Goal: Information Seeking & Learning: Learn about a topic

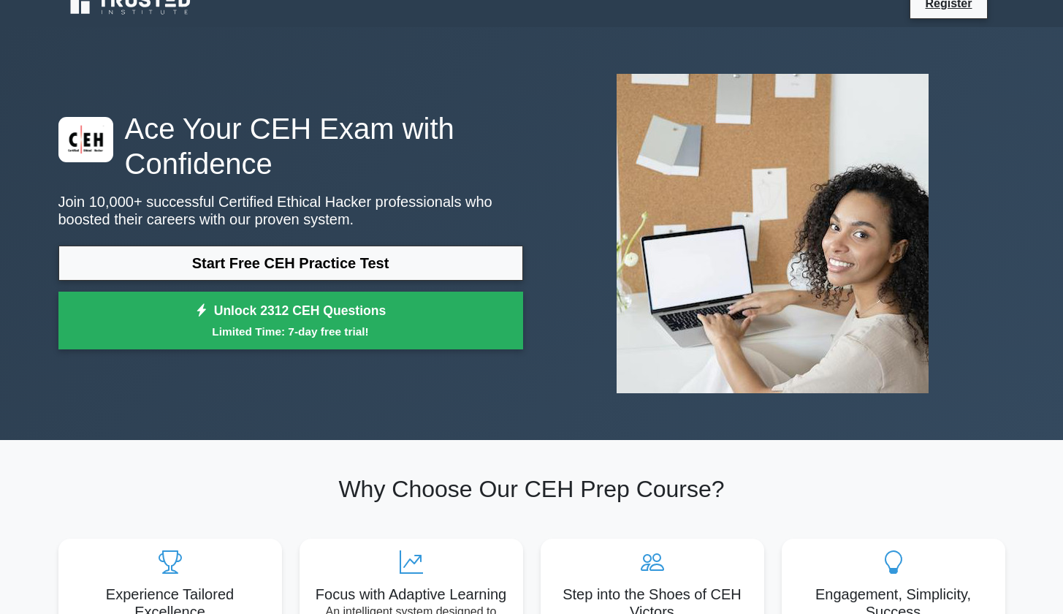
scroll to position [20, 0]
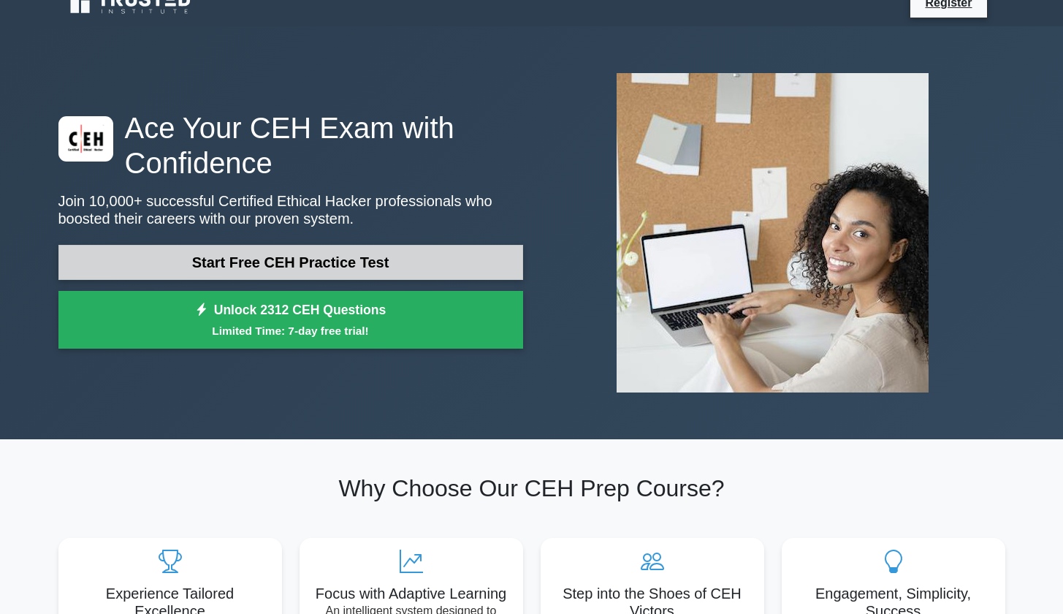
click at [338, 254] on link "Start Free CEH Practice Test" at bounding box center [290, 262] width 465 height 35
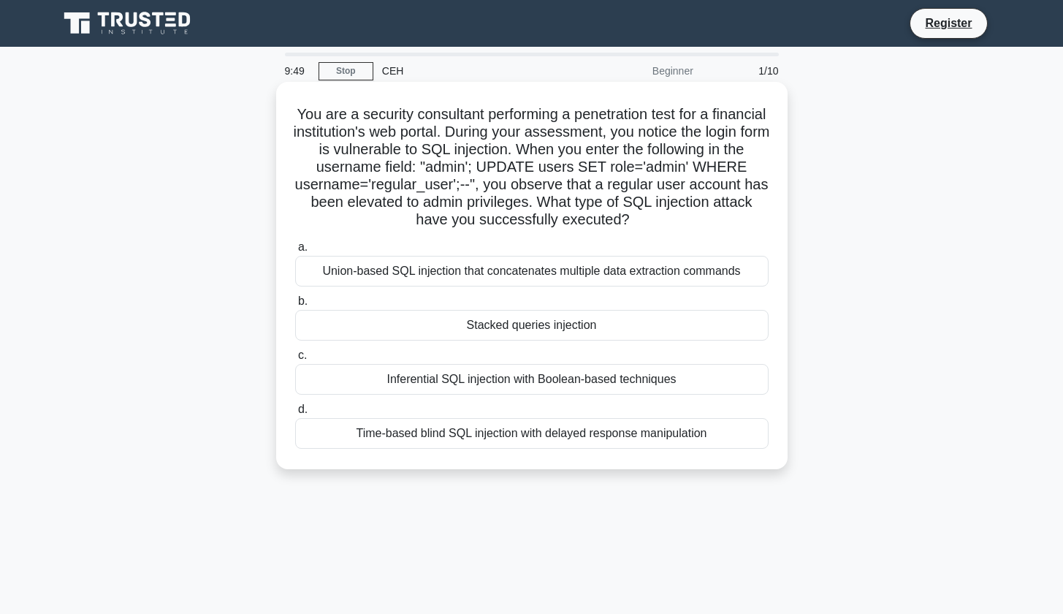
click at [415, 260] on div "Union-based SQL injection that concatenates multiple data extraction commands" at bounding box center [532, 271] width 474 height 31
click at [295, 252] on input "a. Union-based SQL injection that concatenates multiple data extraction commands" at bounding box center [295, 248] width 0 height 10
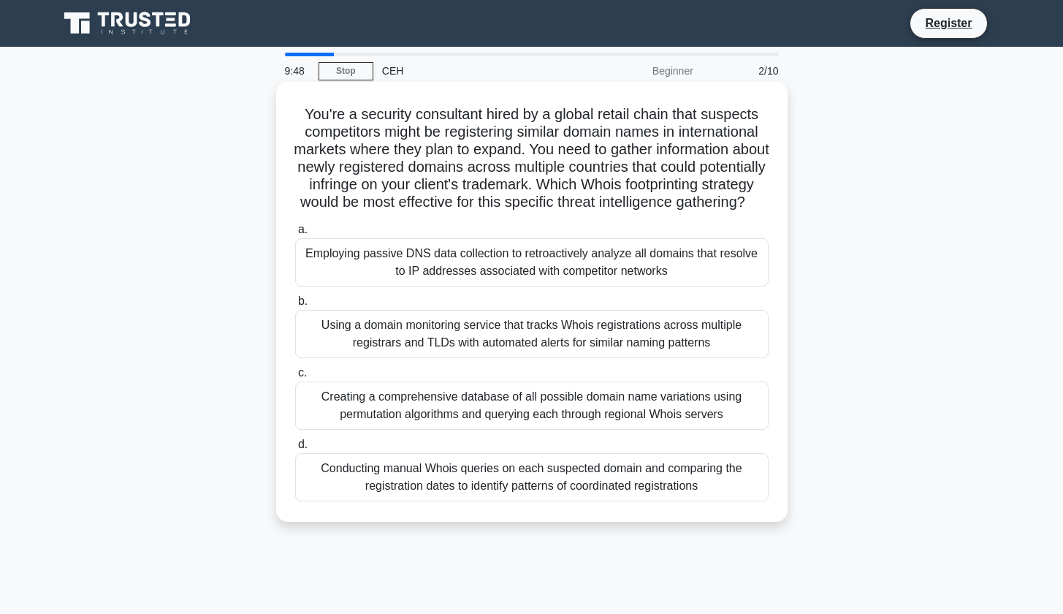
click at [422, 277] on div "Employing passive DNS data collection to retroactively analyze all domains that…" at bounding box center [532, 262] width 474 height 48
click at [295, 235] on input "a. Employing passive DNS data collection to retroactively analyze all domains t…" at bounding box center [295, 230] width 0 height 10
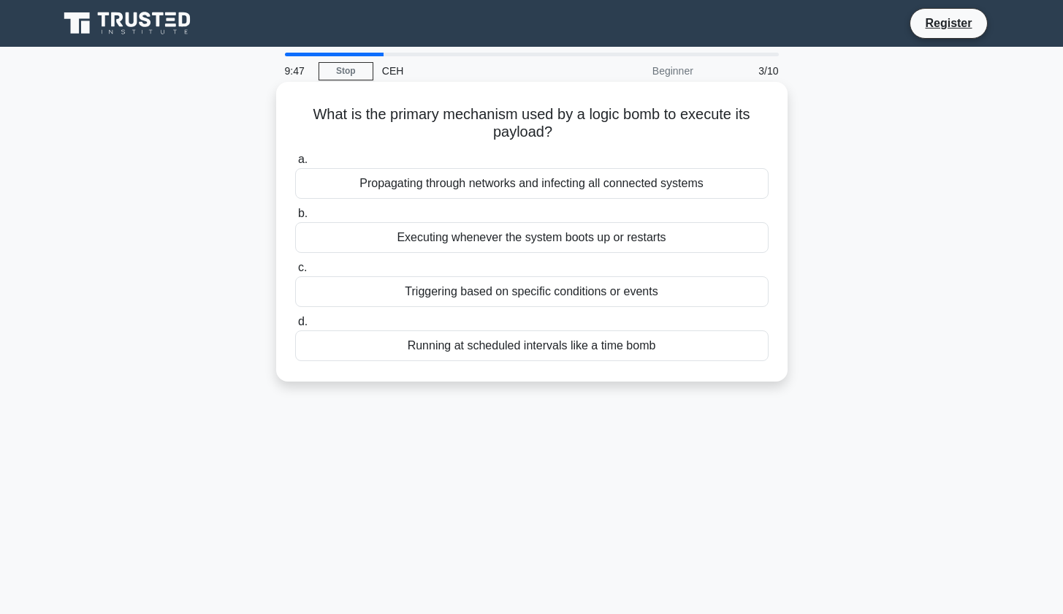
click at [490, 186] on div "Propagating through networks and infecting all connected systems" at bounding box center [532, 183] width 474 height 31
click at [295, 164] on input "a. Propagating through networks and infecting all connected systems" at bounding box center [295, 160] width 0 height 10
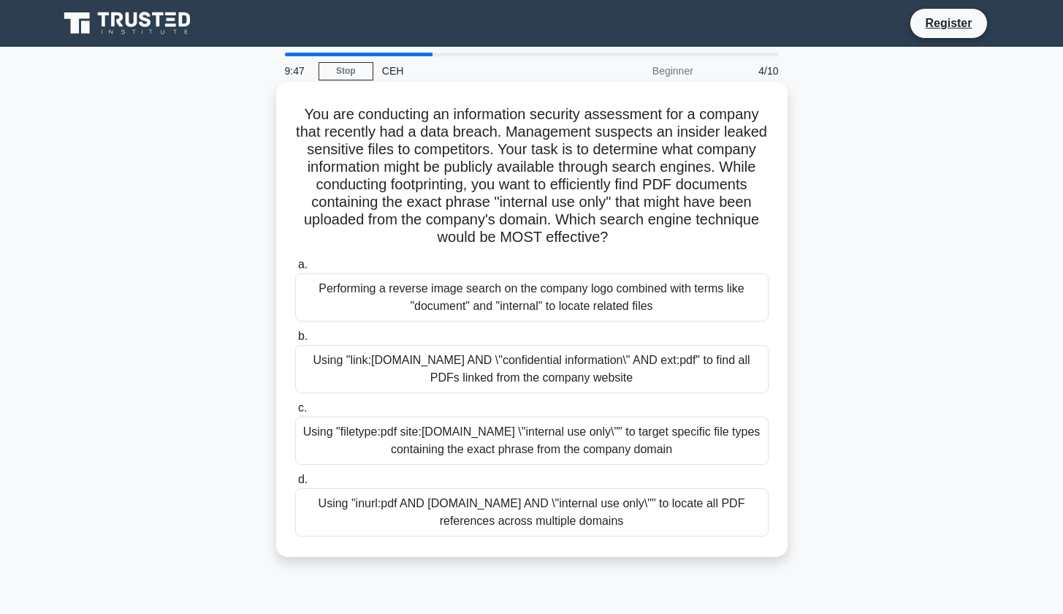
click at [486, 271] on label "a. Performing a reverse image search on the company logo combined with terms li…" at bounding box center [532, 289] width 474 height 66
click at [295, 270] on input "a. Performing a reverse image search on the company logo combined with terms li…" at bounding box center [295, 265] width 0 height 10
